Goal: Navigation & Orientation: Find specific page/section

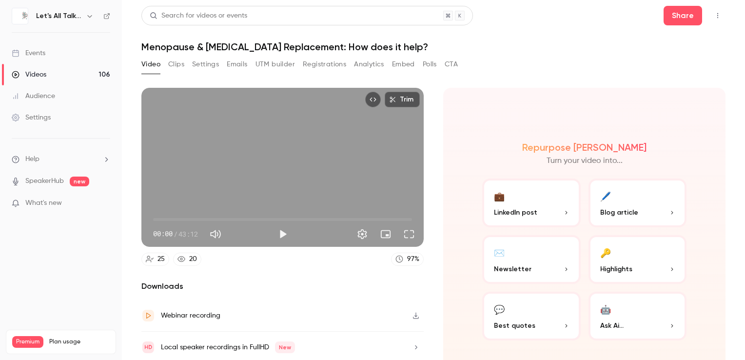
click at [88, 16] on icon "button" at bounding box center [89, 16] width 4 height 2
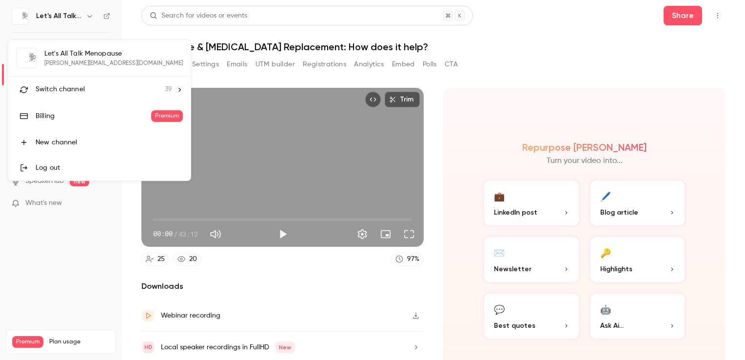
click at [76, 88] on span "Switch channel" at bounding box center [60, 89] width 49 height 10
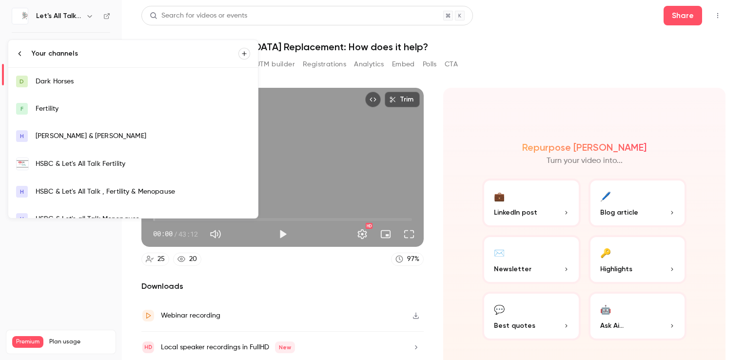
click at [72, 112] on div "Fertility" at bounding box center [143, 109] width 215 height 10
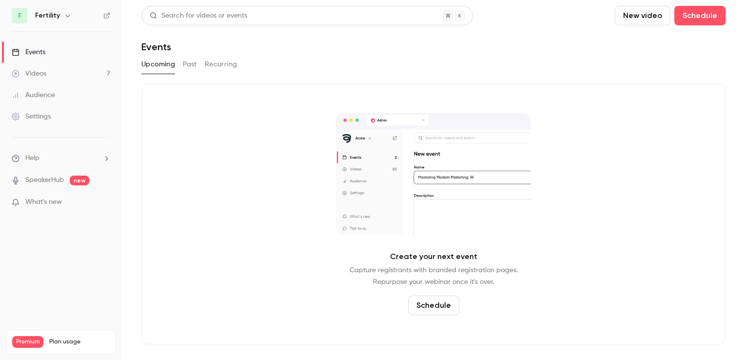
click at [188, 62] on button "Past" at bounding box center [190, 65] width 14 height 16
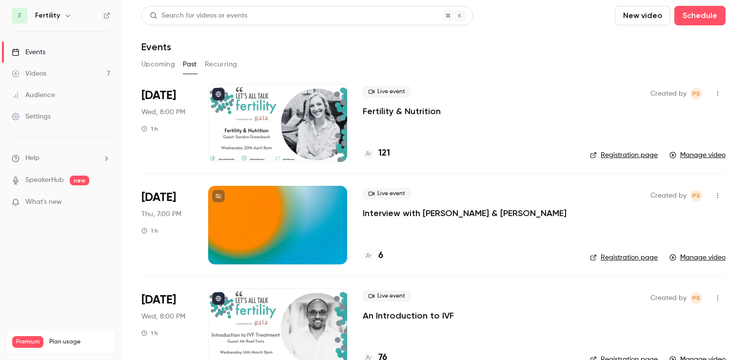
click at [66, 15] on icon "button" at bounding box center [68, 16] width 8 height 8
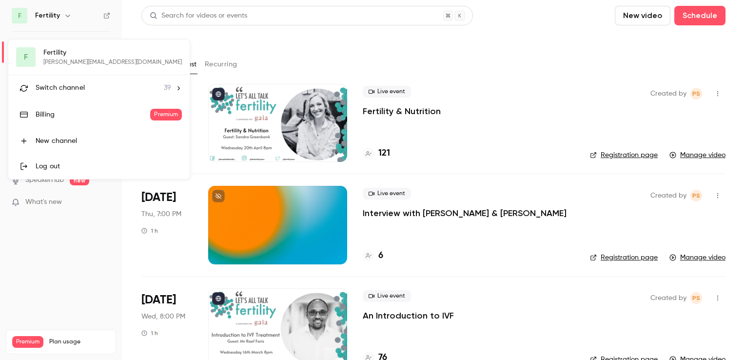
click at [77, 84] on span "Switch channel" at bounding box center [60, 88] width 49 height 10
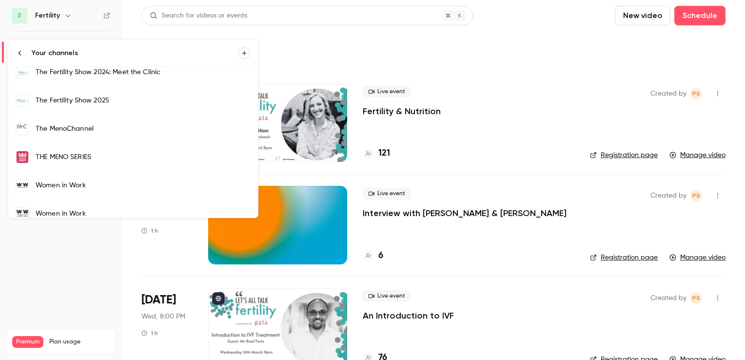
scroll to position [829, 0]
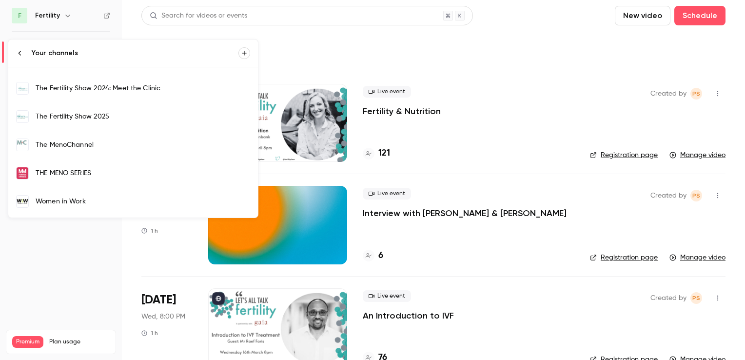
click at [94, 112] on div "The Fertility Show 2025" at bounding box center [143, 117] width 215 height 10
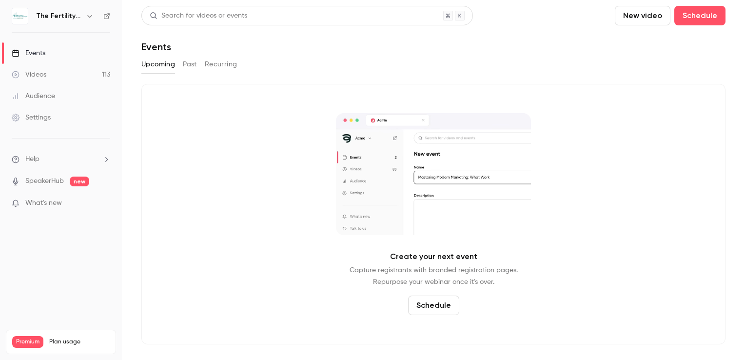
click at [191, 69] on button "Past" at bounding box center [190, 65] width 14 height 16
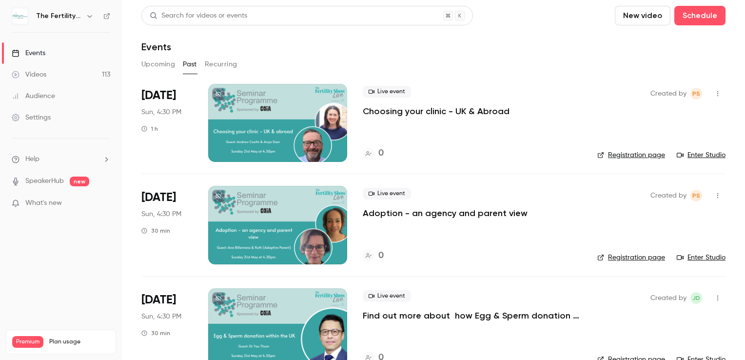
click at [298, 205] on div at bounding box center [277, 225] width 139 height 78
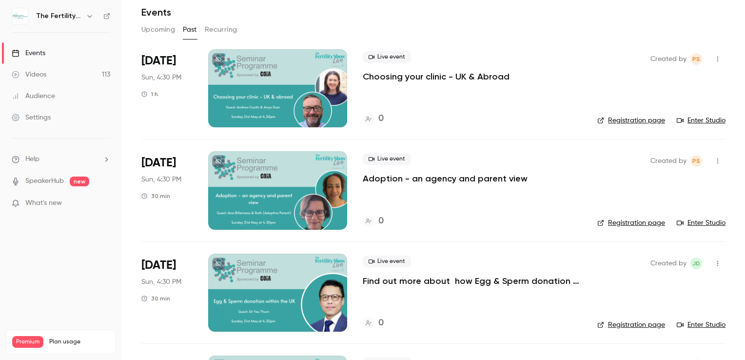
scroll to position [98, 0]
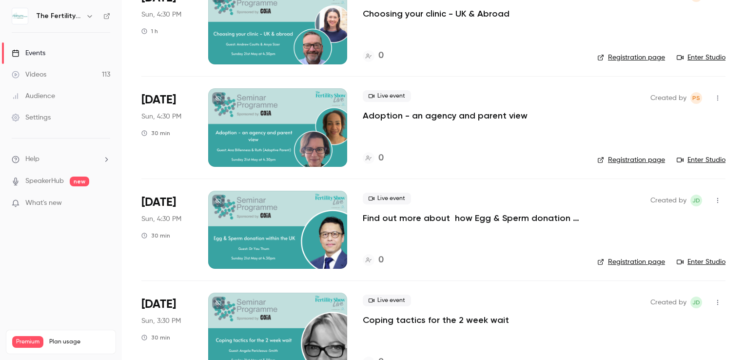
click at [252, 208] on div at bounding box center [277, 230] width 139 height 78
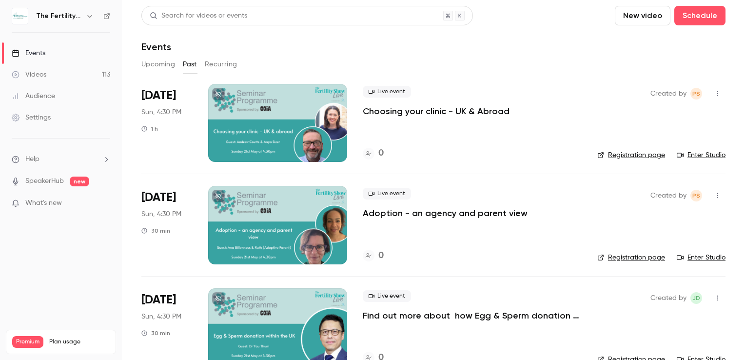
click at [266, 114] on div at bounding box center [277, 123] width 139 height 78
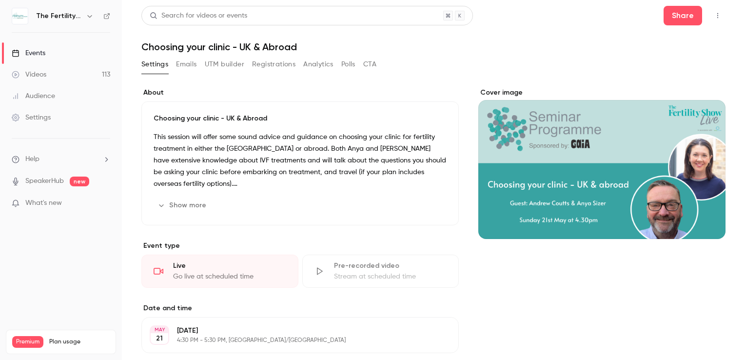
click at [623, 130] on div "Cover image" at bounding box center [602, 163] width 247 height 151
click at [0, 0] on input "Cover image" at bounding box center [0, 0] width 0 height 0
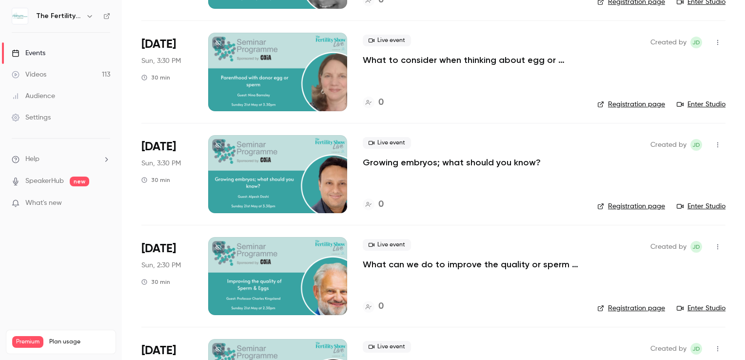
scroll to position [537, 0]
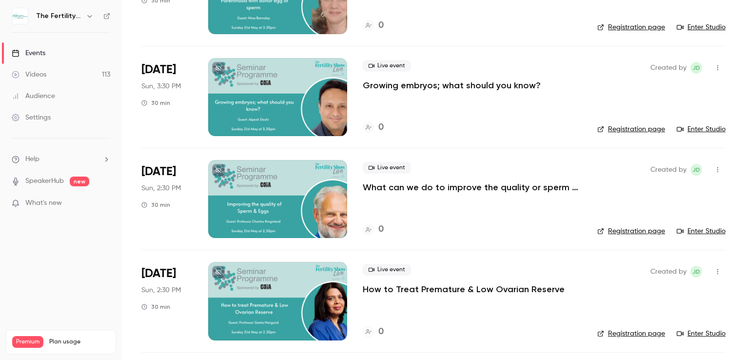
click at [303, 280] on div at bounding box center [277, 301] width 139 height 78
